Goal: Complete application form: Complete application form

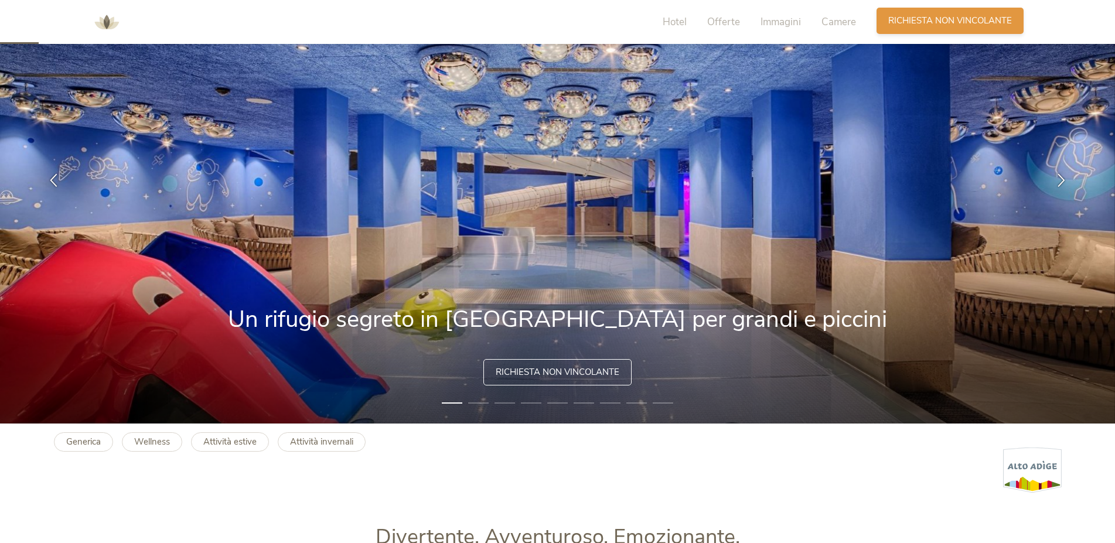
click at [961, 21] on span "Richiesta non vincolante" at bounding box center [950, 21] width 124 height 12
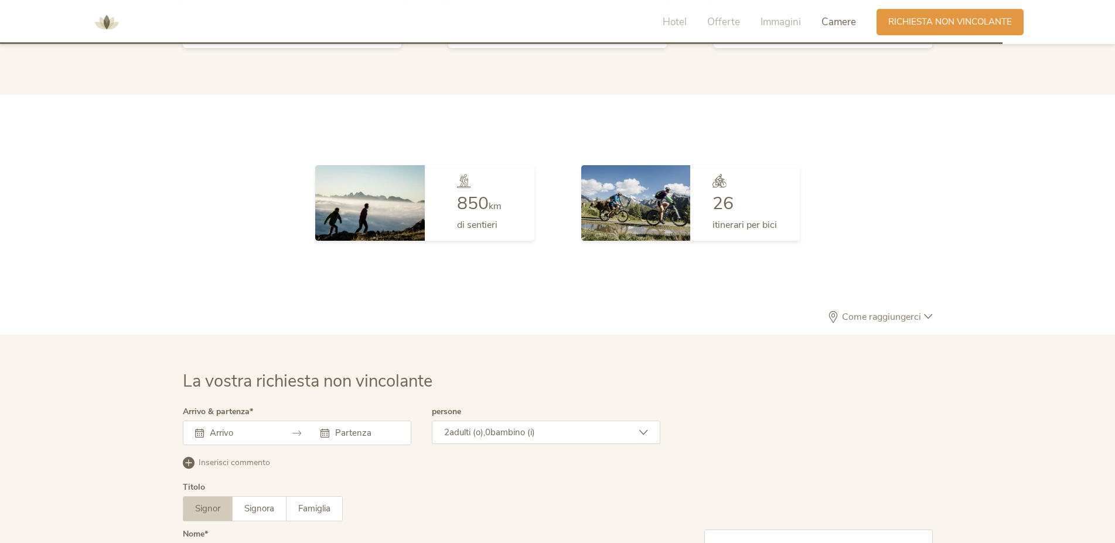
scroll to position [3432, 0]
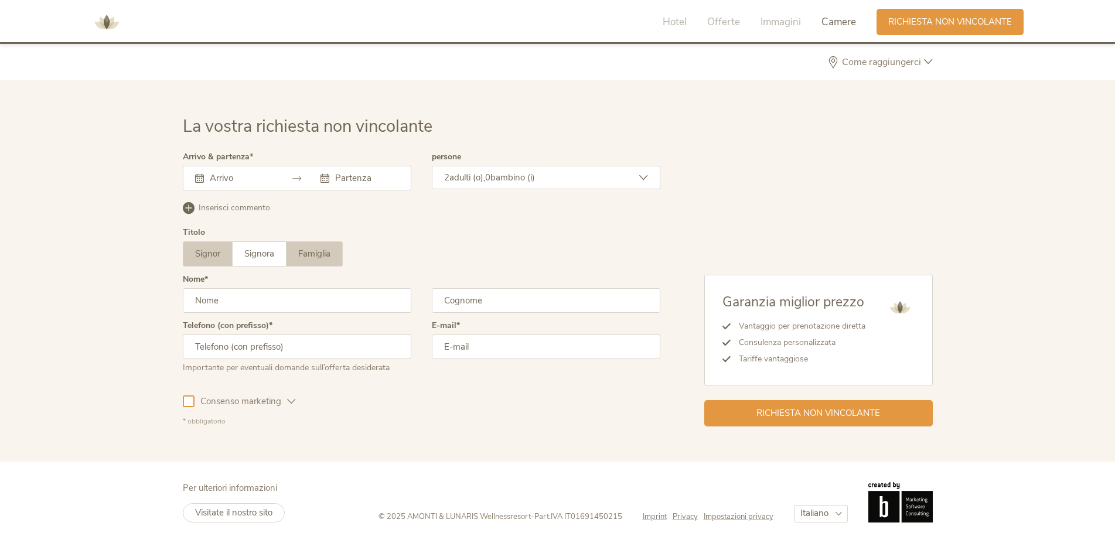
click at [308, 249] on span "Famiglia" at bounding box center [314, 254] width 32 height 12
click at [255, 296] on input "text" at bounding box center [297, 300] width 229 height 25
type input "Marika"
type input "Rigamonti"
click at [239, 173] on input "text" at bounding box center [240, 178] width 67 height 12
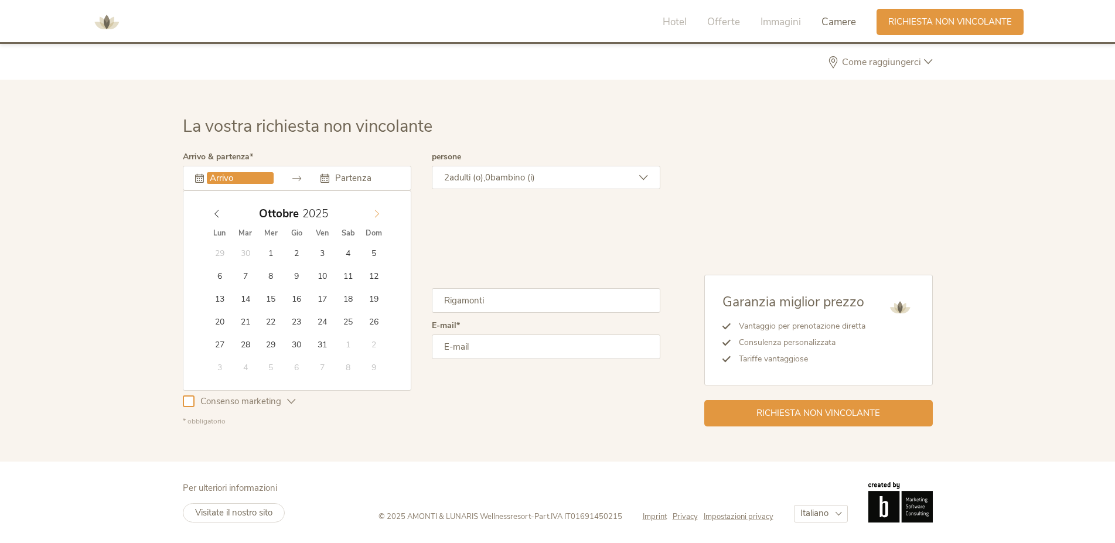
click at [371, 216] on span at bounding box center [377, 211] width 20 height 16
type input "[DATE]"
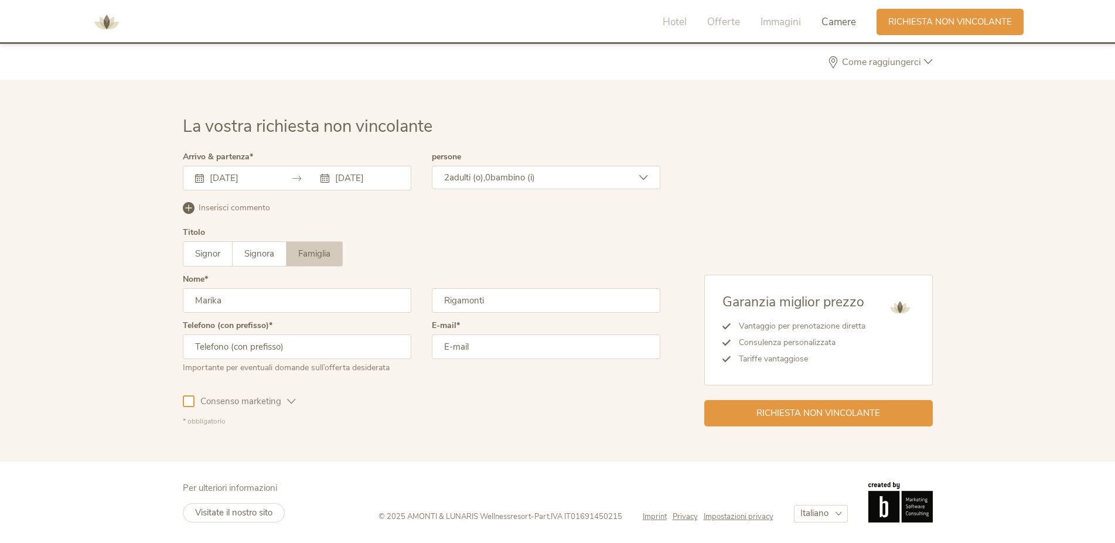
click at [525, 177] on span "bambino (i)" at bounding box center [512, 178] width 45 height 12
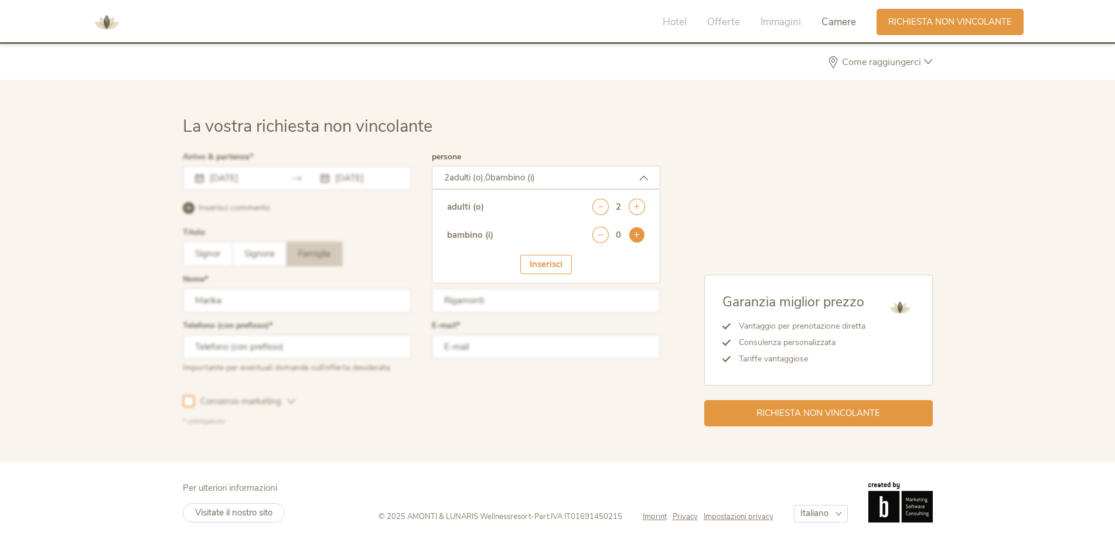
click at [640, 232] on icon at bounding box center [637, 235] width 16 height 16
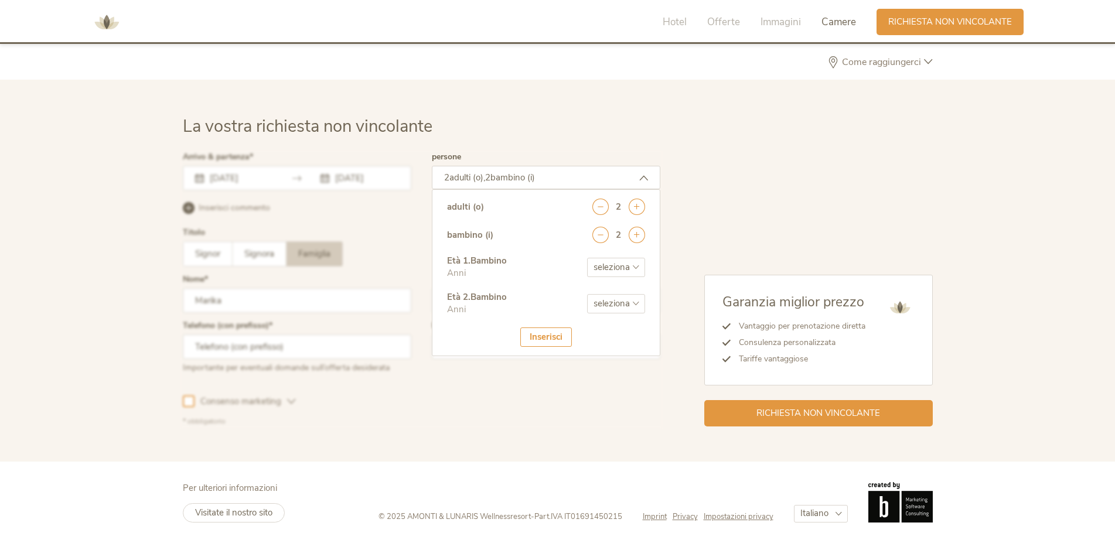
click at [587, 258] on select "seleziona 0 1 2 3 4 5 6 7 8 9 10 11 12 13 14 15 16 17" at bounding box center [616, 267] width 58 height 19
select select "7"
click option "7" at bounding box center [0, 0] width 0 height 0
click at [587, 294] on select "seleziona 0 1 2 3 4 5 6 7 8 9 10 11 12 13 14 15 16 17" at bounding box center [616, 303] width 58 height 19
select select "9"
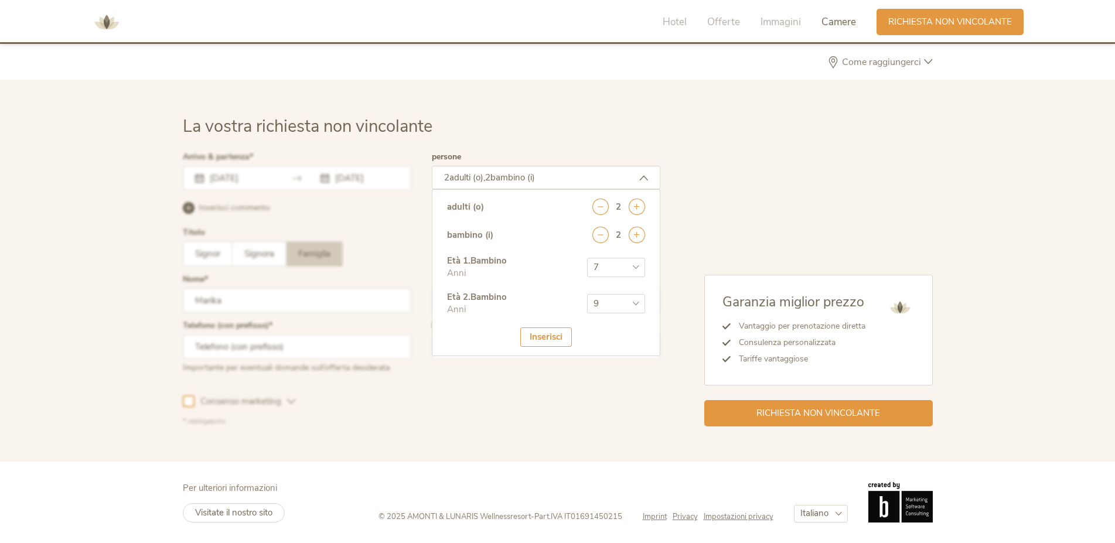
click option "9" at bounding box center [0, 0] width 0 height 0
click at [554, 338] on div "Inserisci" at bounding box center [546, 337] width 52 height 19
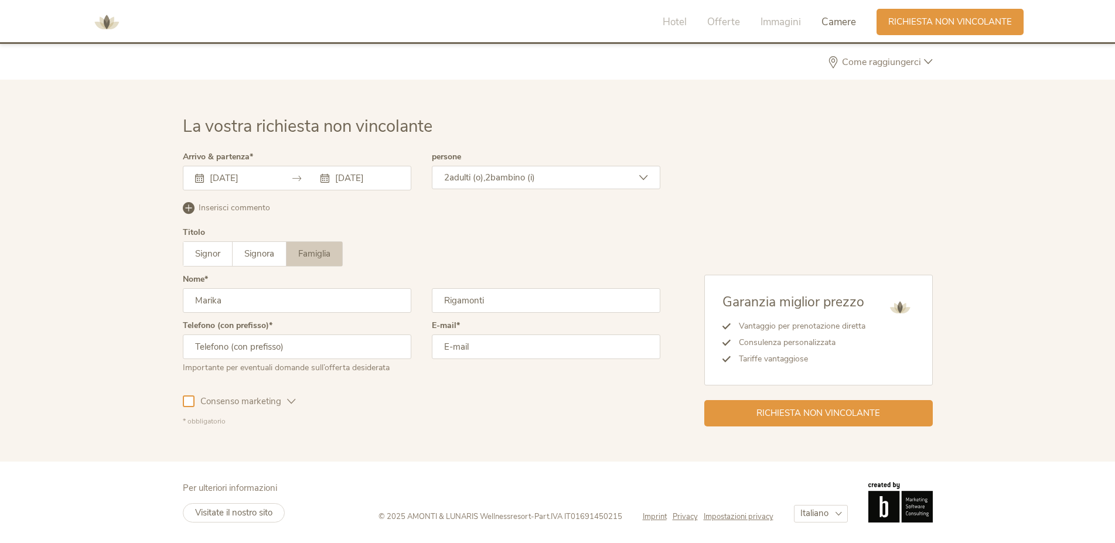
click at [290, 347] on input "text" at bounding box center [297, 347] width 229 height 25
type input "3492419933"
type input "[EMAIL_ADDRESS][DOMAIN_NAME]"
click at [745, 409] on div "Richiesta non vincolante" at bounding box center [818, 412] width 229 height 26
